Goal: Information Seeking & Learning: Learn about a topic

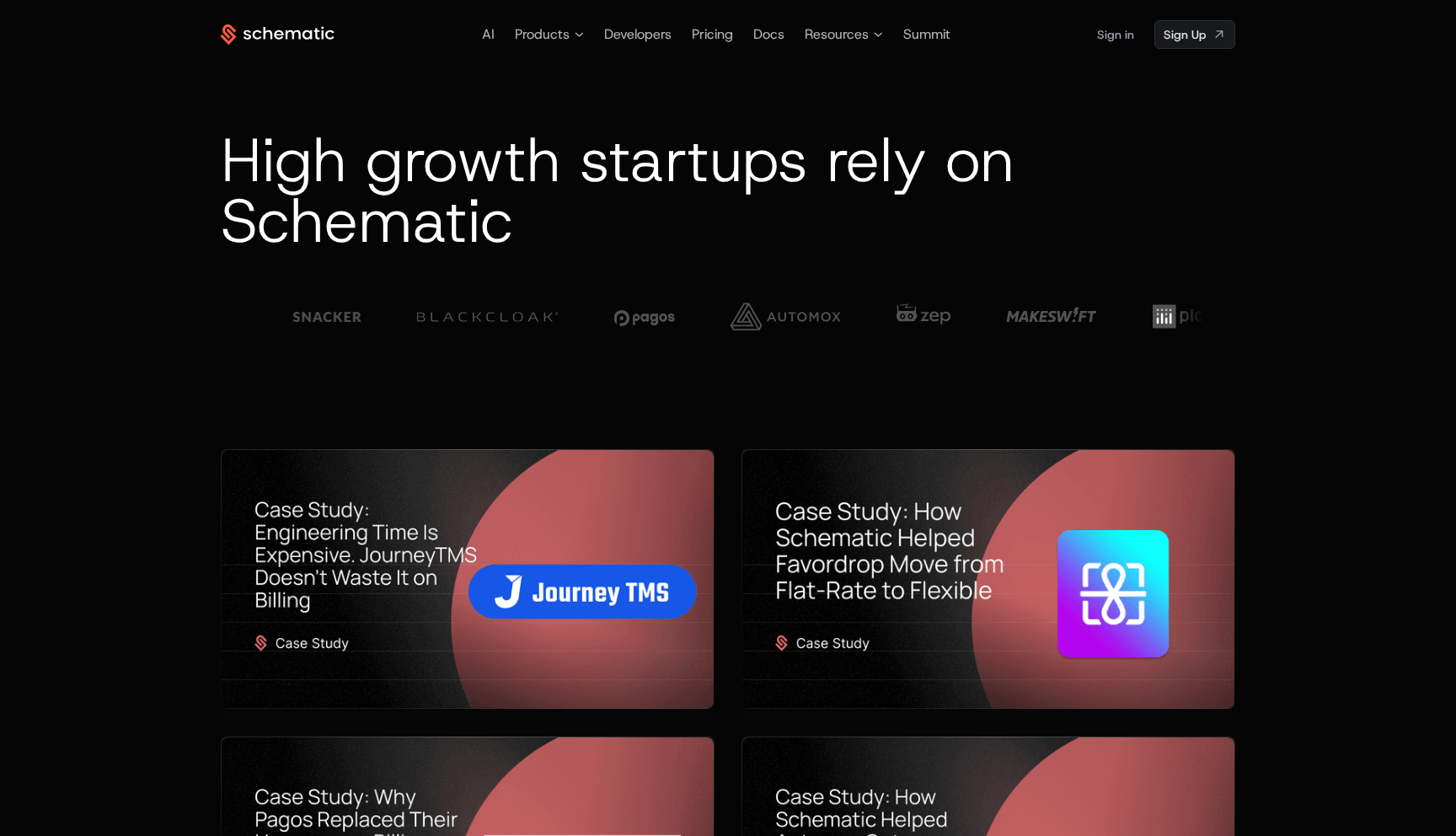
click at [293, 32] on icon at bounding box center [293, 34] width 15 height 9
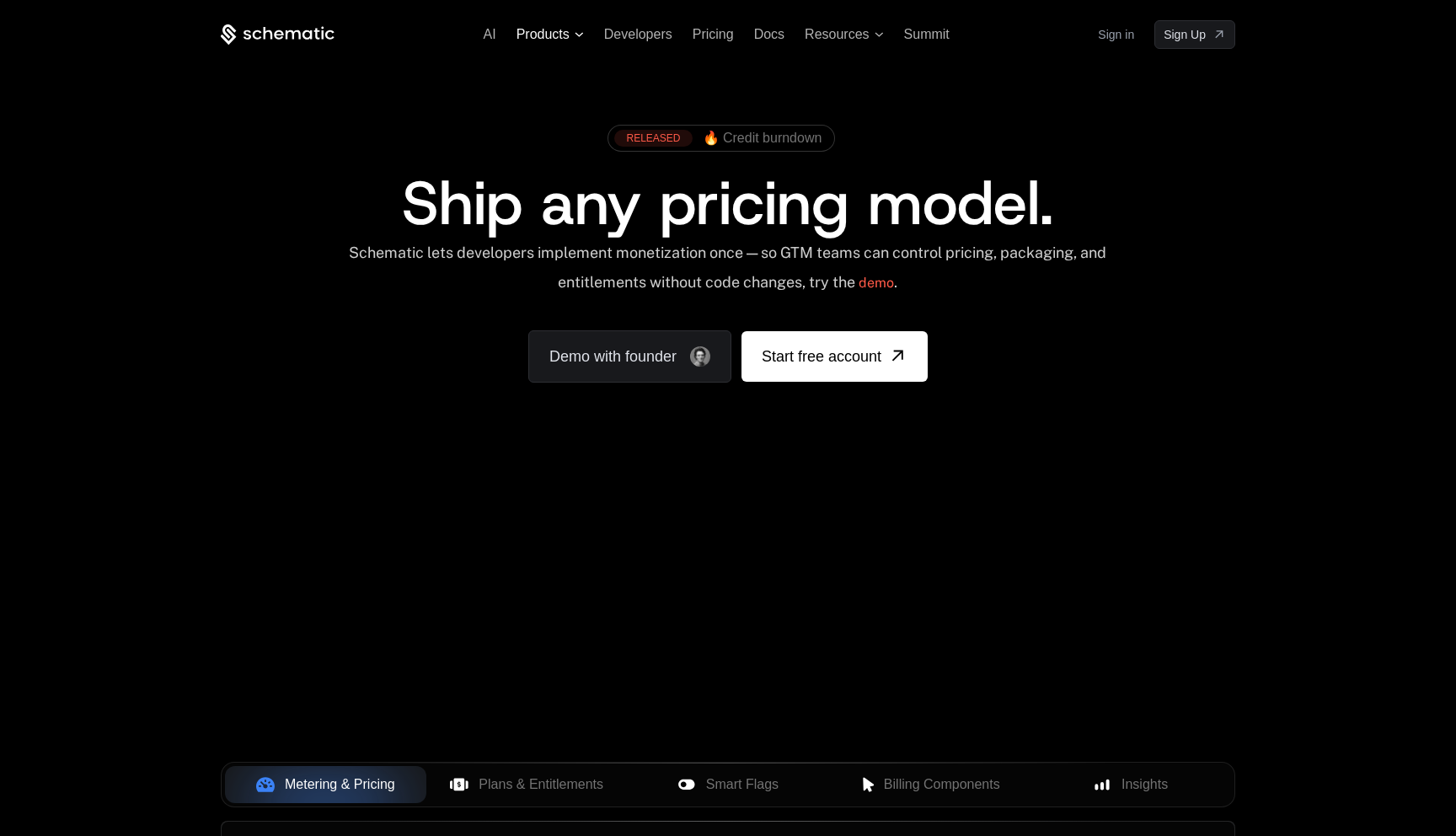
click at [561, 34] on span "Products" at bounding box center [543, 35] width 53 height 15
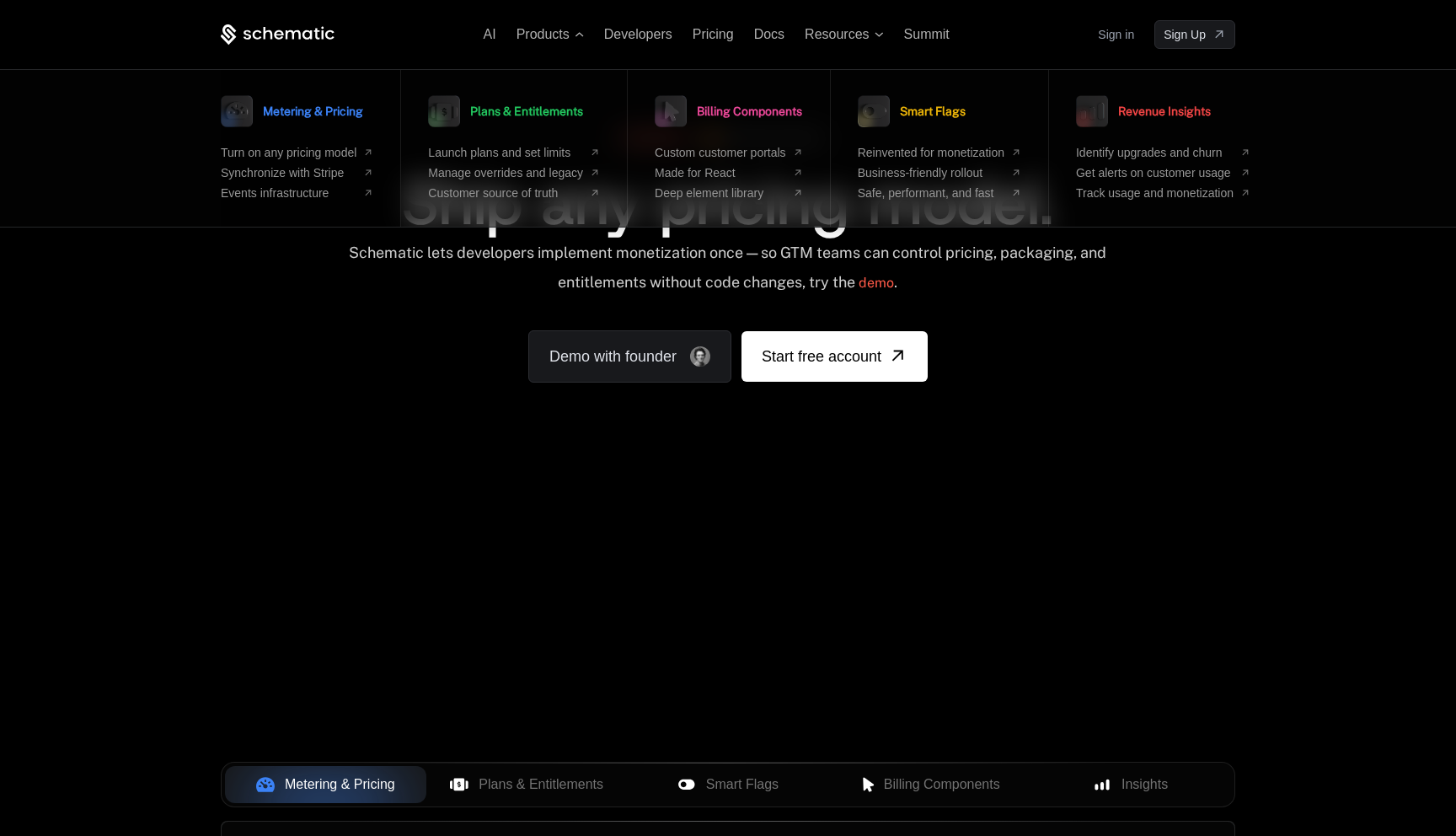
click at [317, 132] on link "Metering & Pricing" at bounding box center [292, 111] width 142 height 43
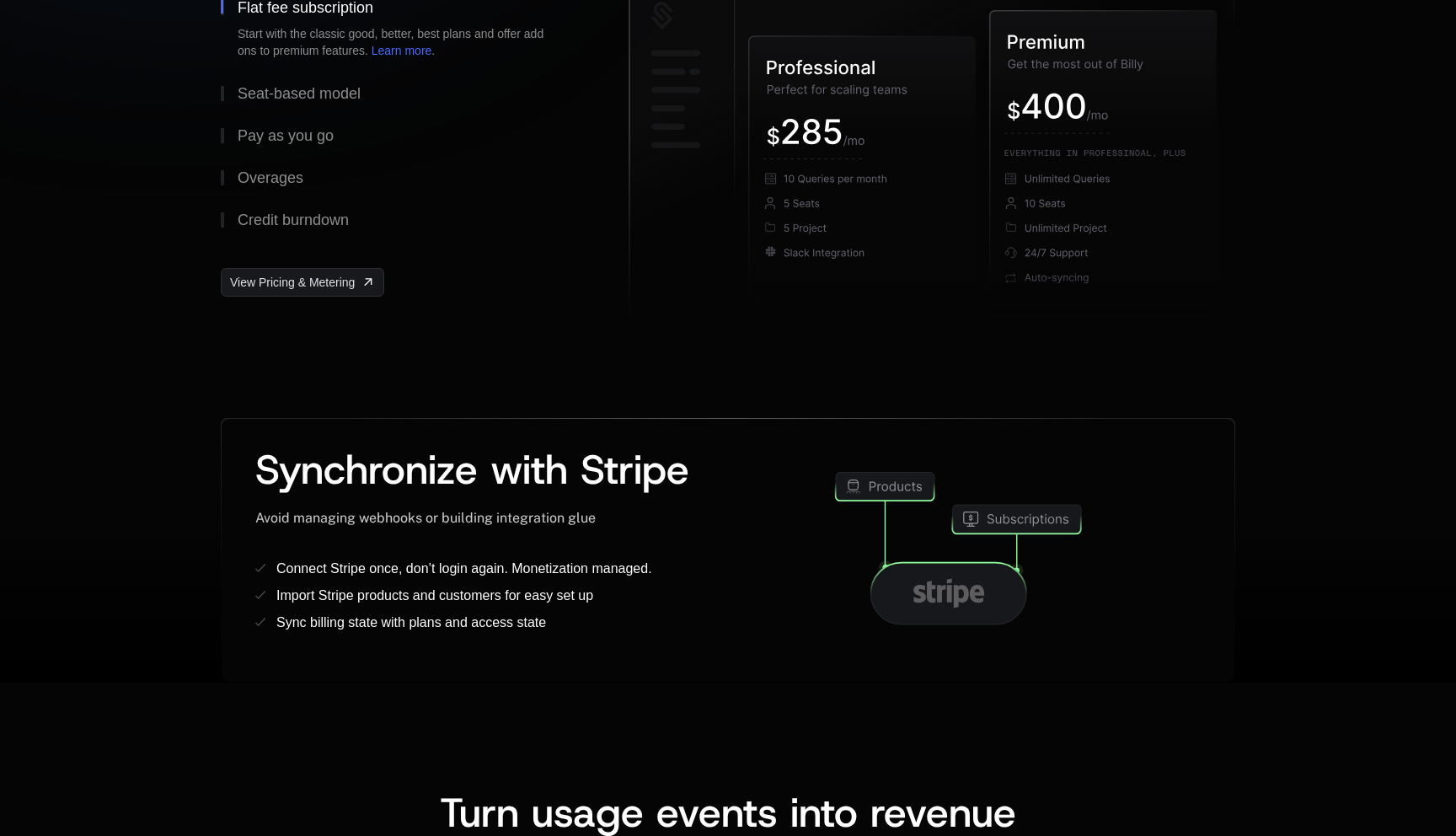
scroll to position [609, 0]
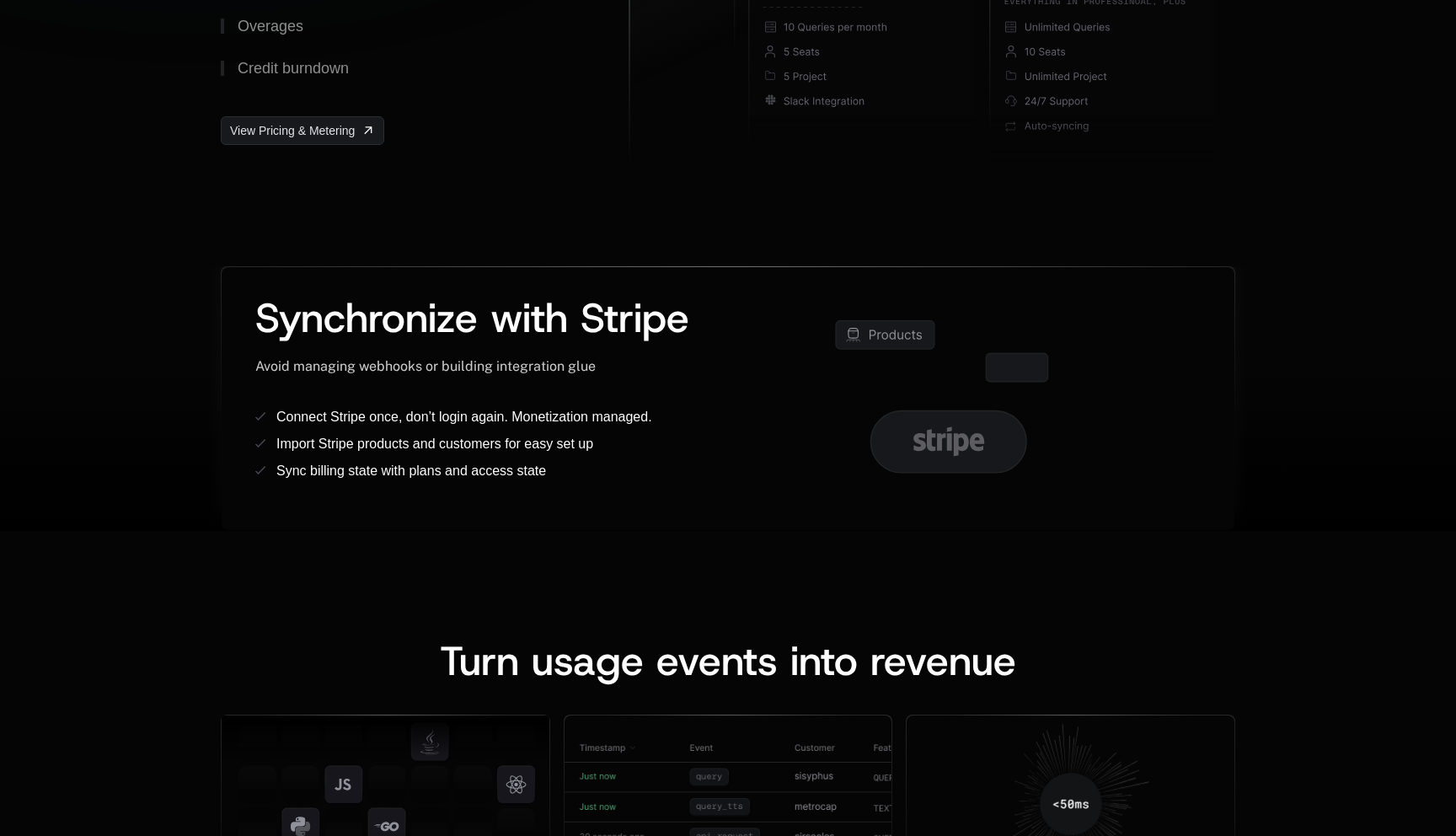
click at [970, 437] on icon at bounding box center [947, 441] width 156 height 61
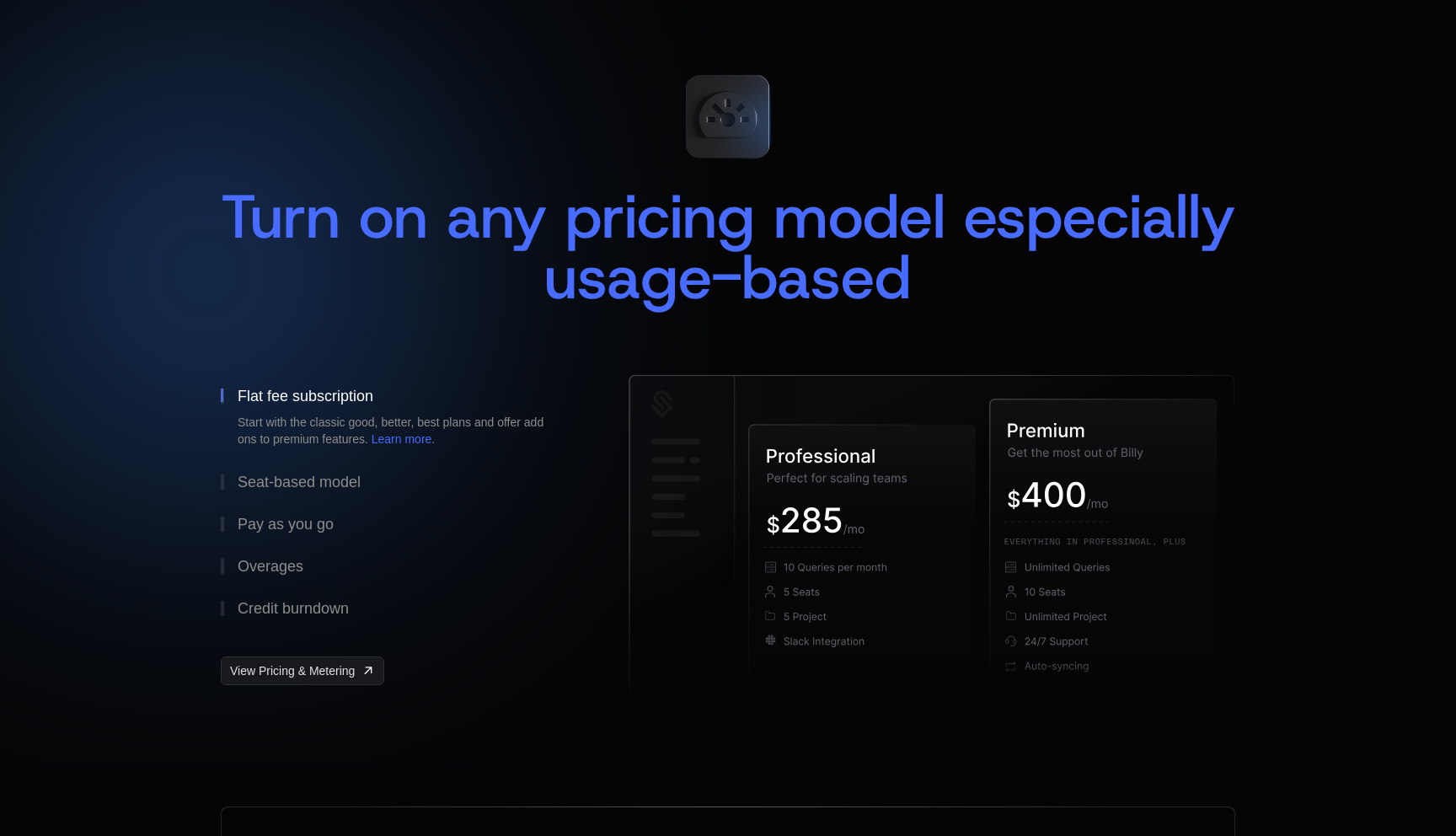
scroll to position [0, 0]
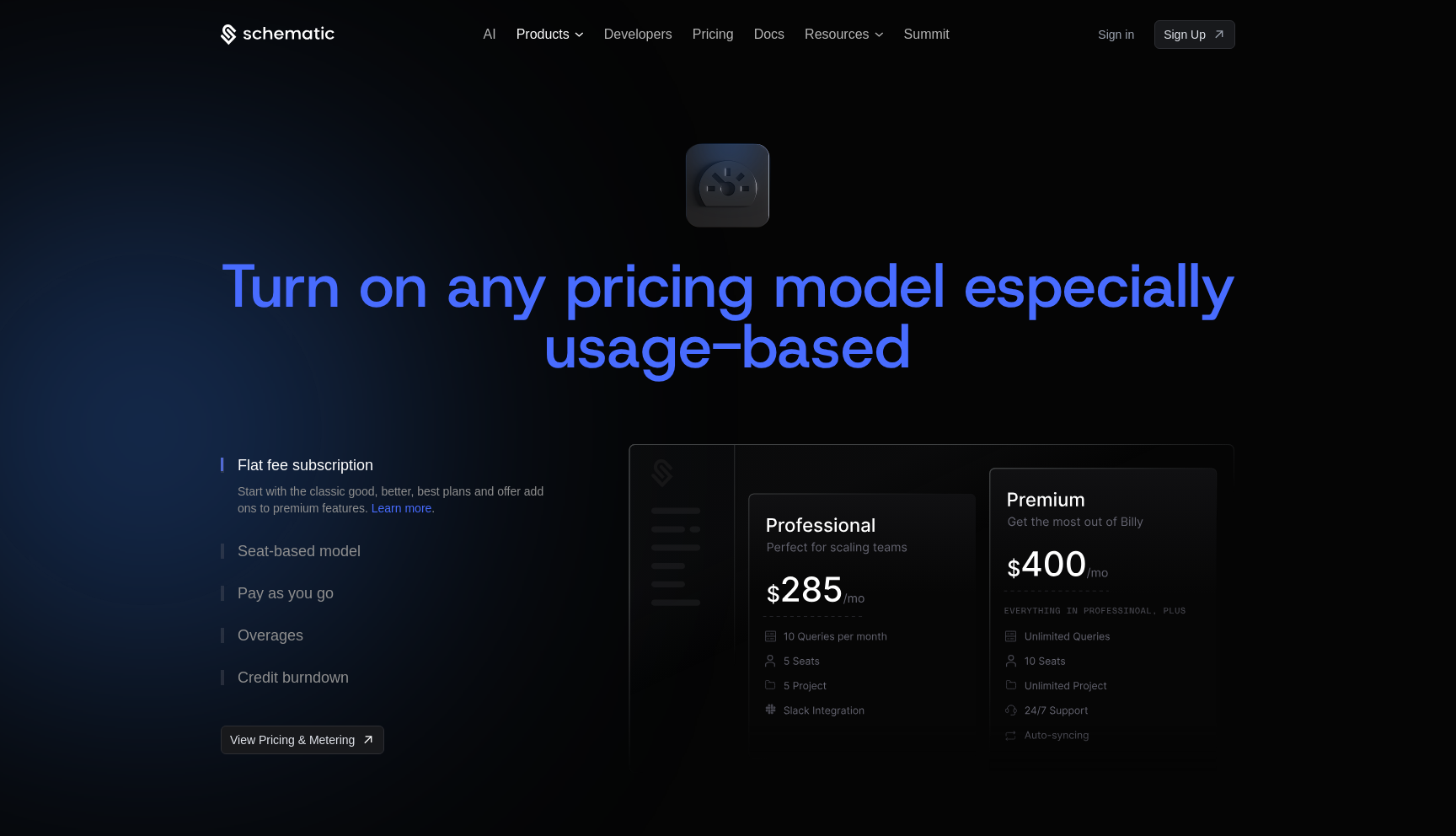
click at [531, 35] on span "Products" at bounding box center [543, 35] width 53 height 15
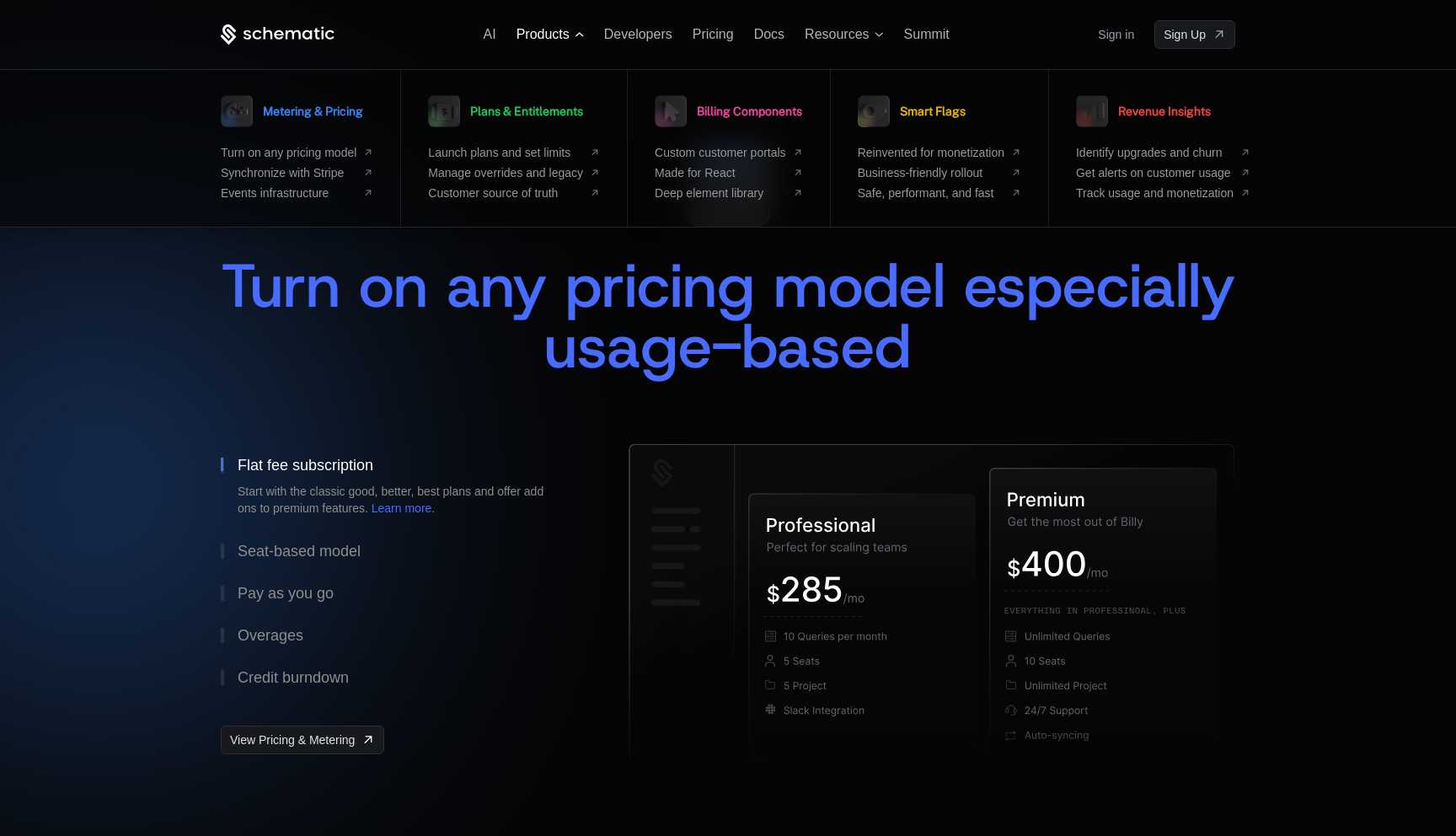
click at [531, 35] on span "Products" at bounding box center [543, 35] width 53 height 15
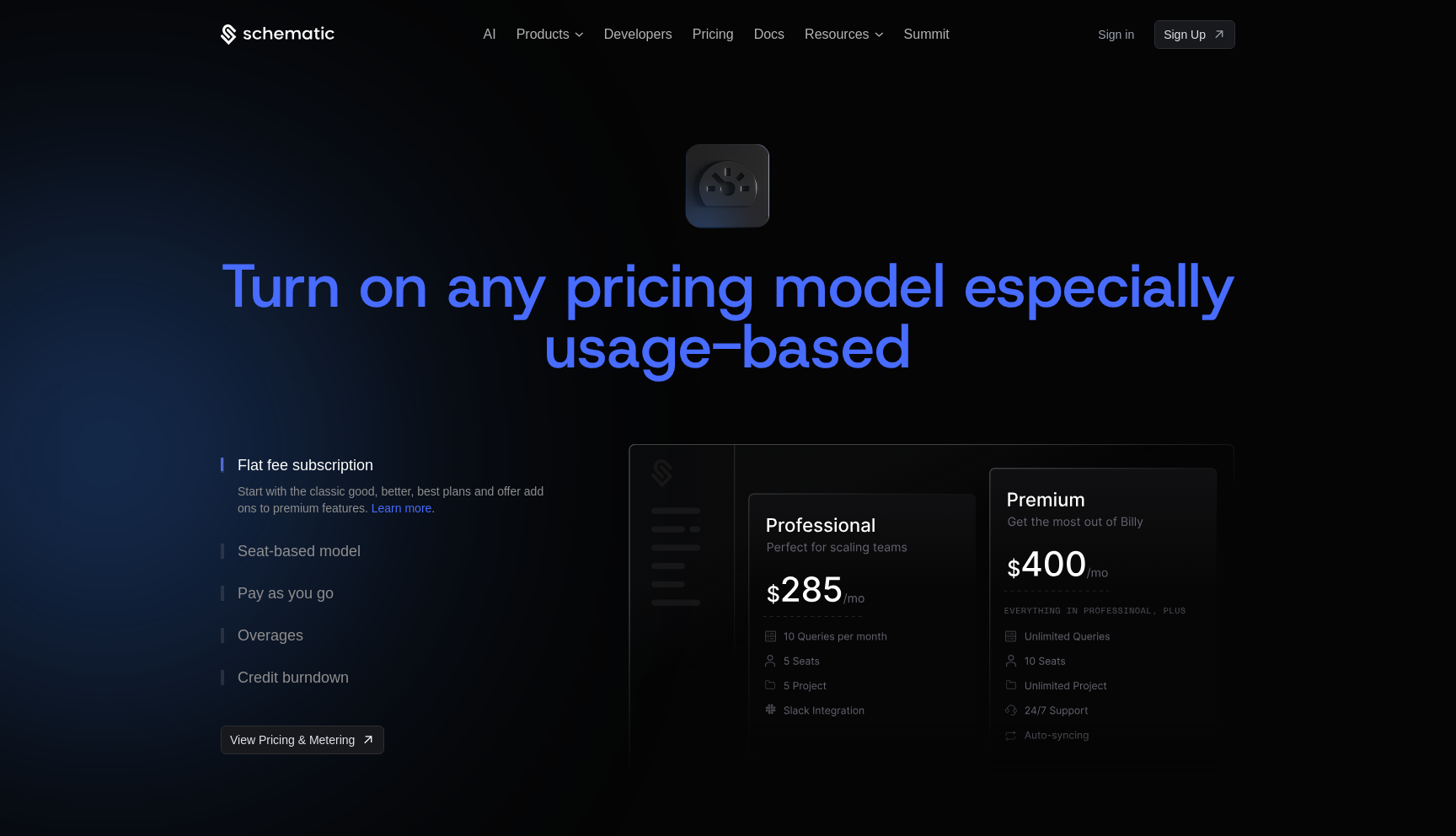
click at [377, 330] on div "Turn on any pricing model especially usage-based" at bounding box center [728, 316] width 1015 height 122
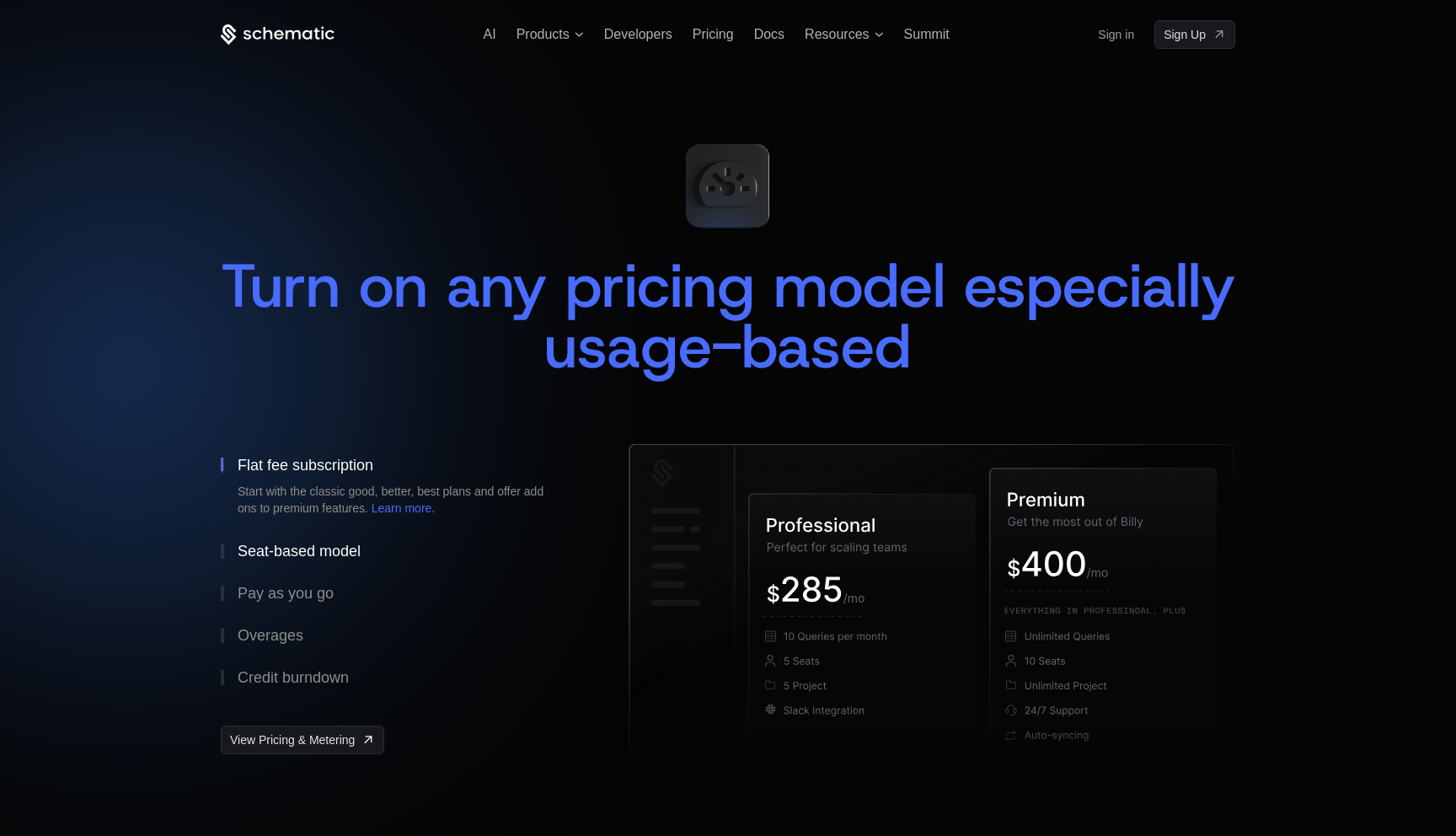
click at [332, 547] on div "Seat-based model" at bounding box center [299, 551] width 123 height 15
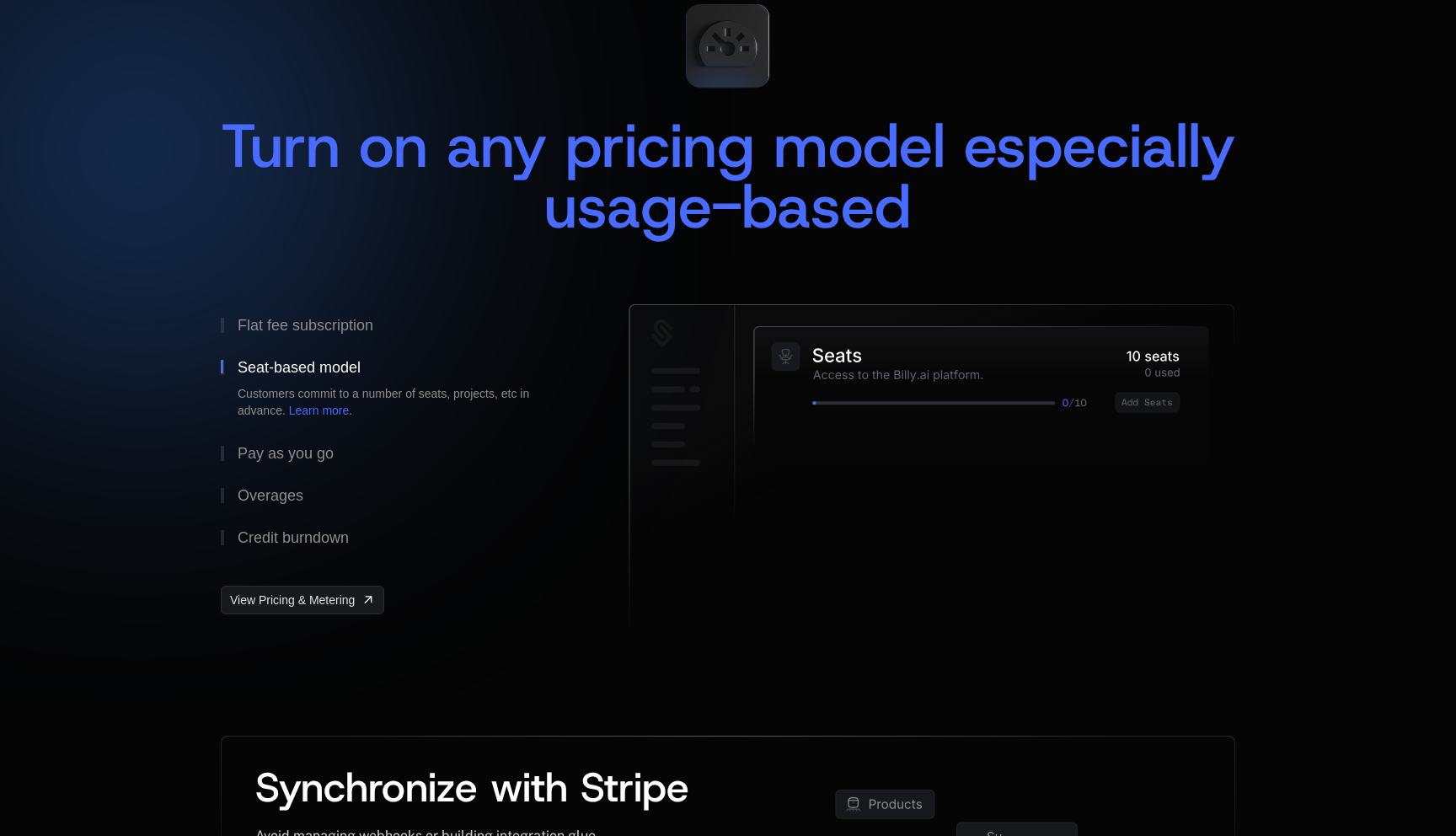
scroll to position [141, 0]
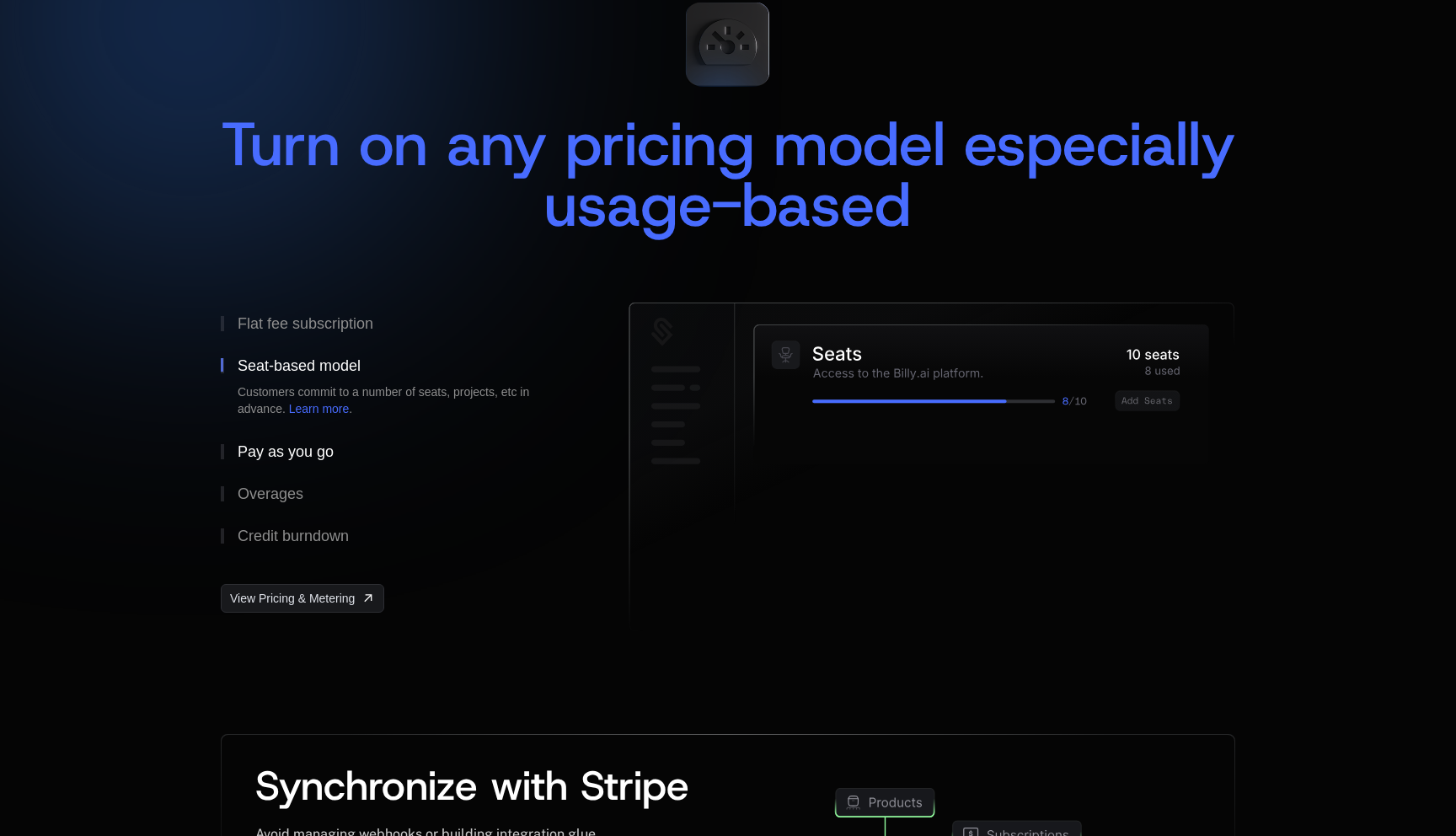
click at [307, 463] on button "Pay as you go" at bounding box center [398, 452] width 354 height 43
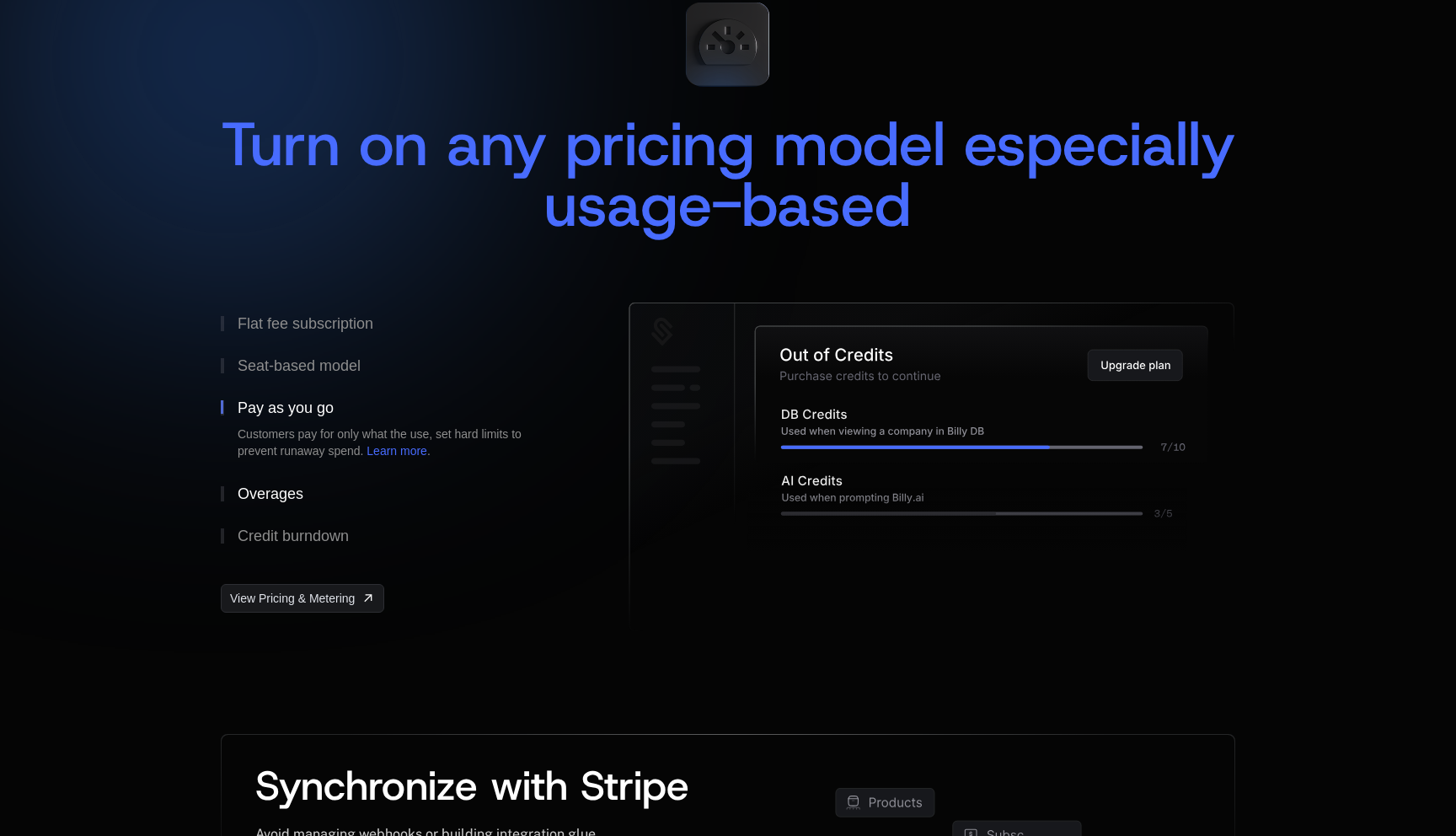
click at [293, 481] on button "Overages" at bounding box center [398, 494] width 354 height 43
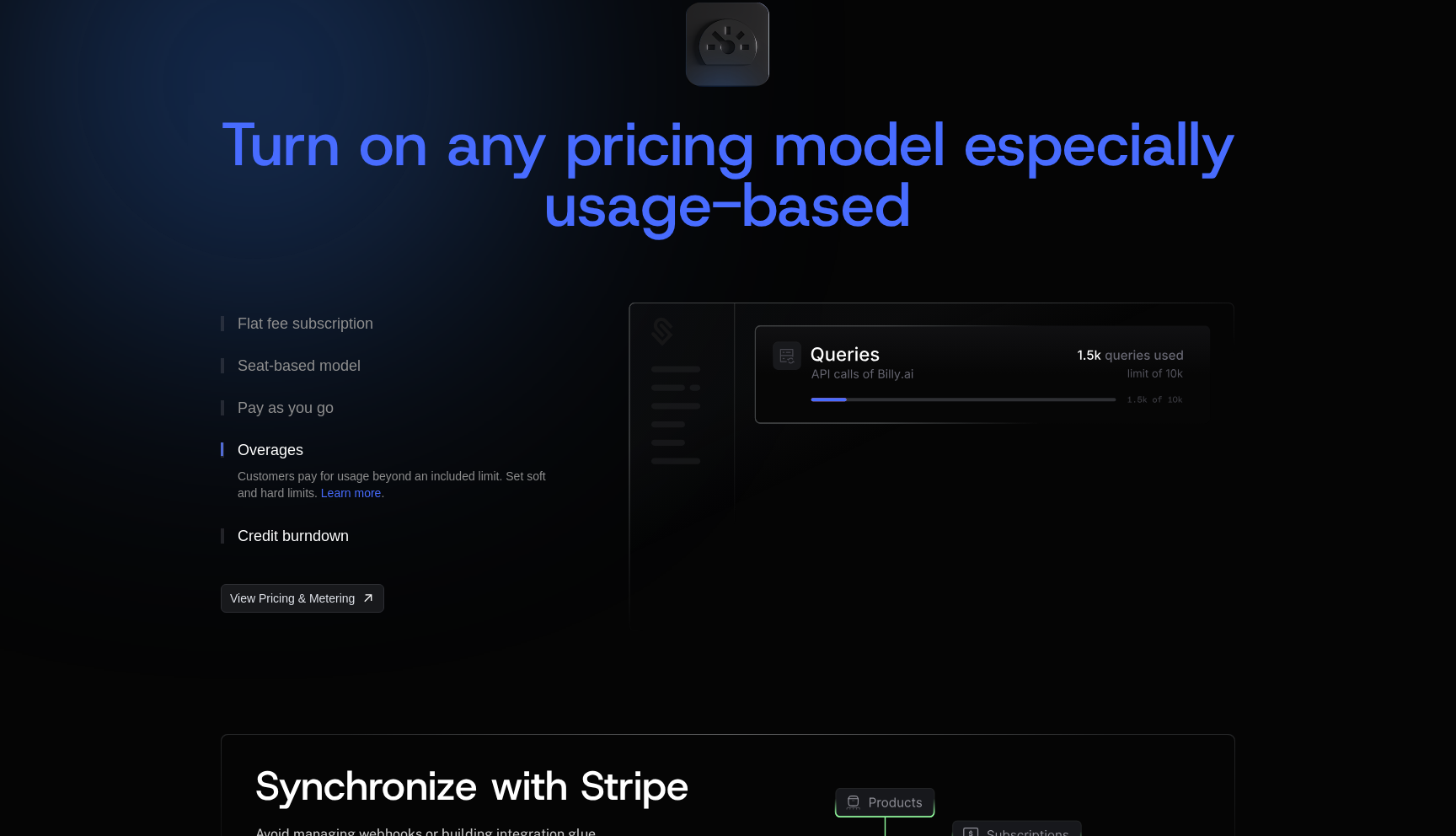
click at [298, 529] on div "Credit burndown" at bounding box center [293, 536] width 111 height 15
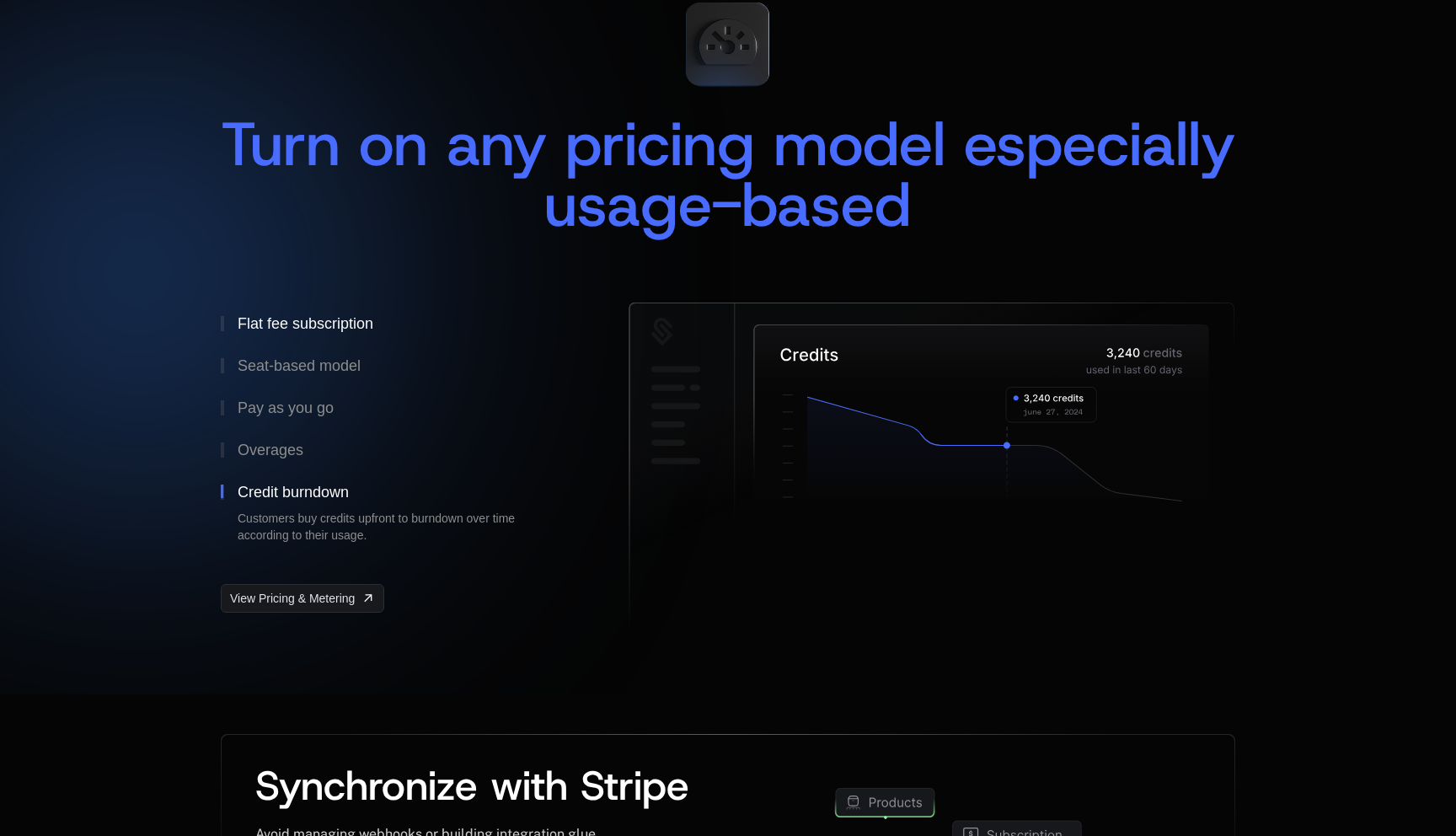
click at [292, 324] on div "Flat fee subscription" at bounding box center [305, 324] width 136 height 15
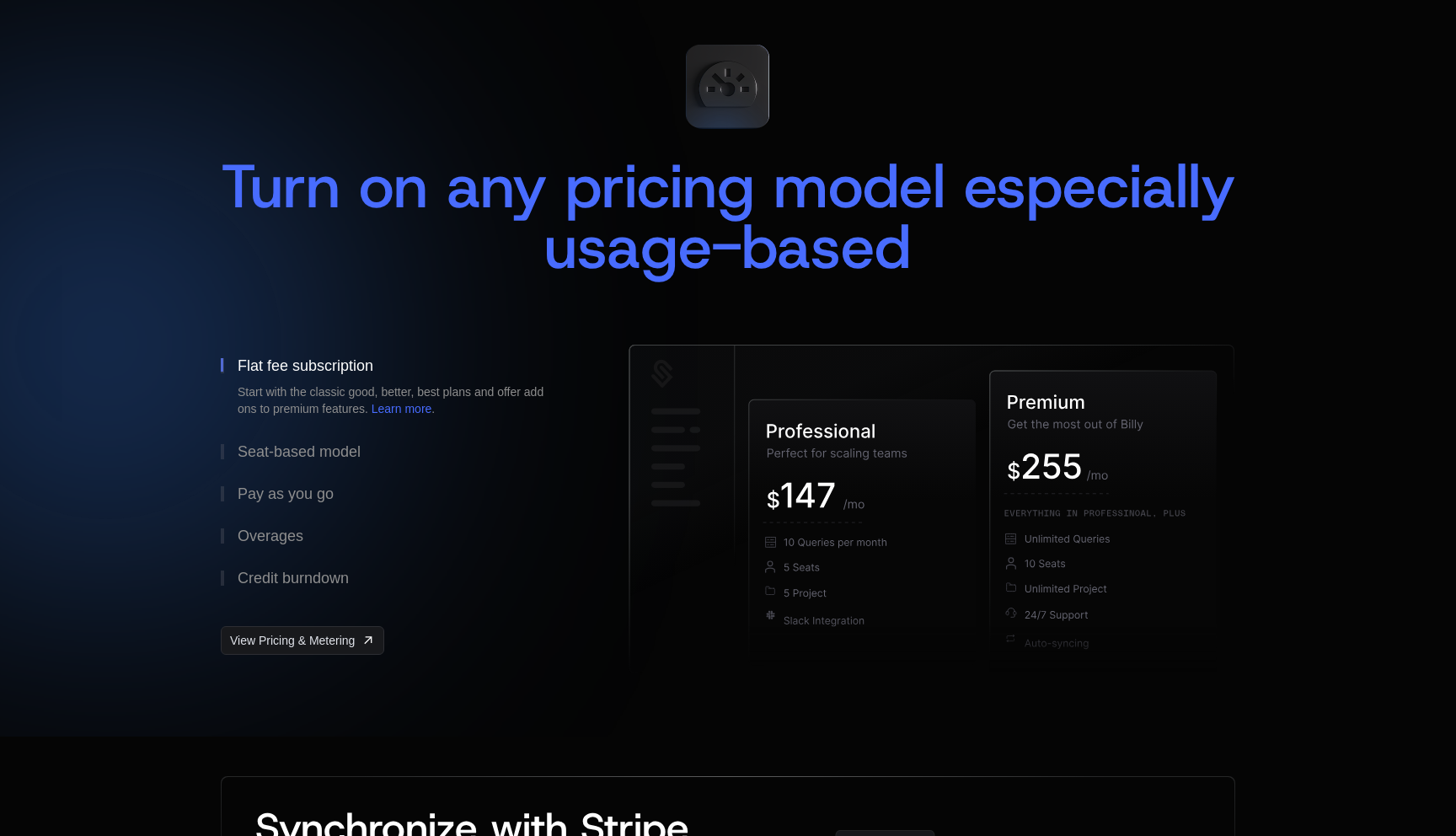
scroll to position [100, 0]
